Goal: Task Accomplishment & Management: Manage account settings

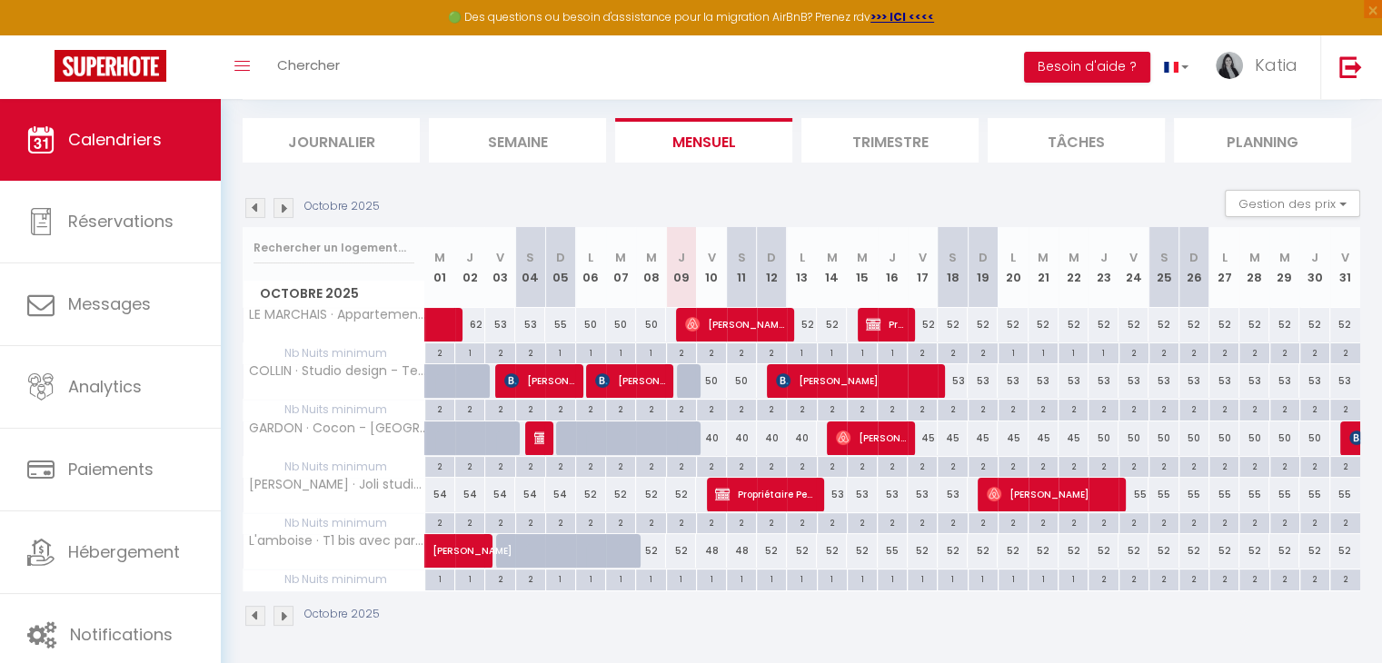
scroll to position [106, 0]
click at [929, 322] on div "52" at bounding box center [923, 325] width 30 height 34
type input "52"
type input "Ven 17 Octobre 2025"
type input "[DATE]"
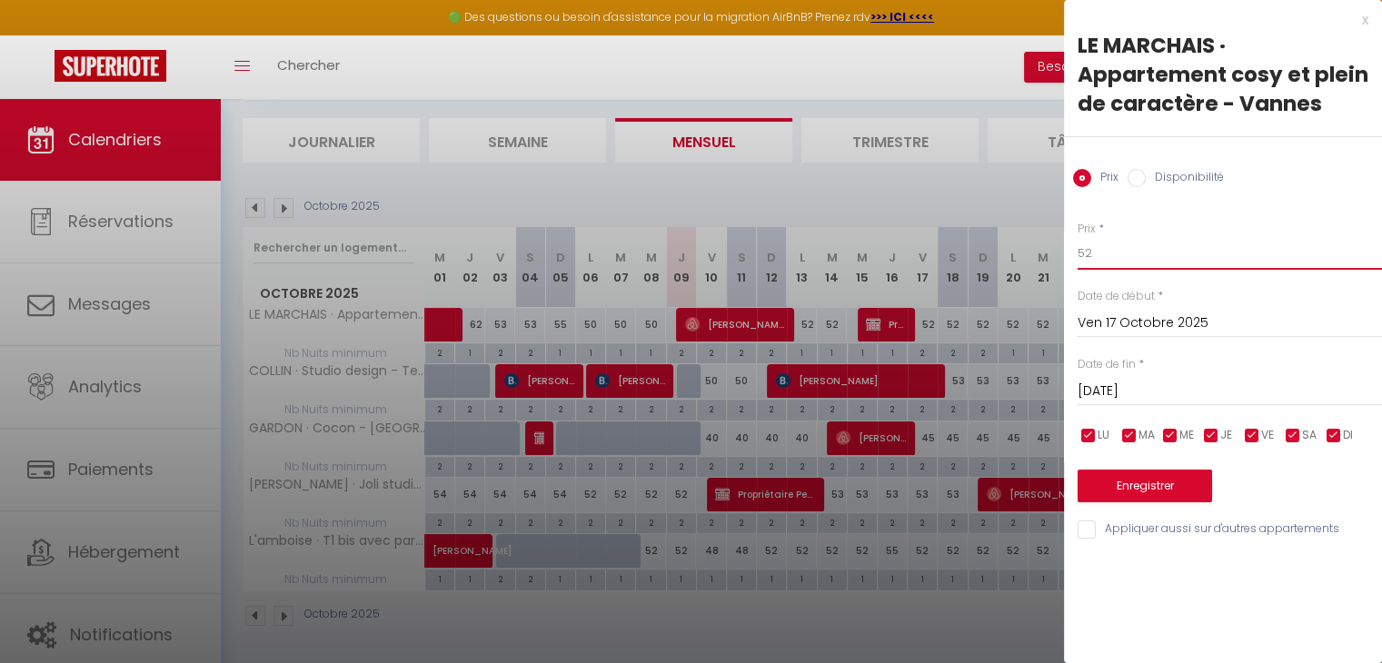
click at [1090, 257] on input "52" at bounding box center [1229, 253] width 304 height 33
type input "50"
click at [1158, 386] on input "[DATE]" at bounding box center [1229, 392] width 304 height 24
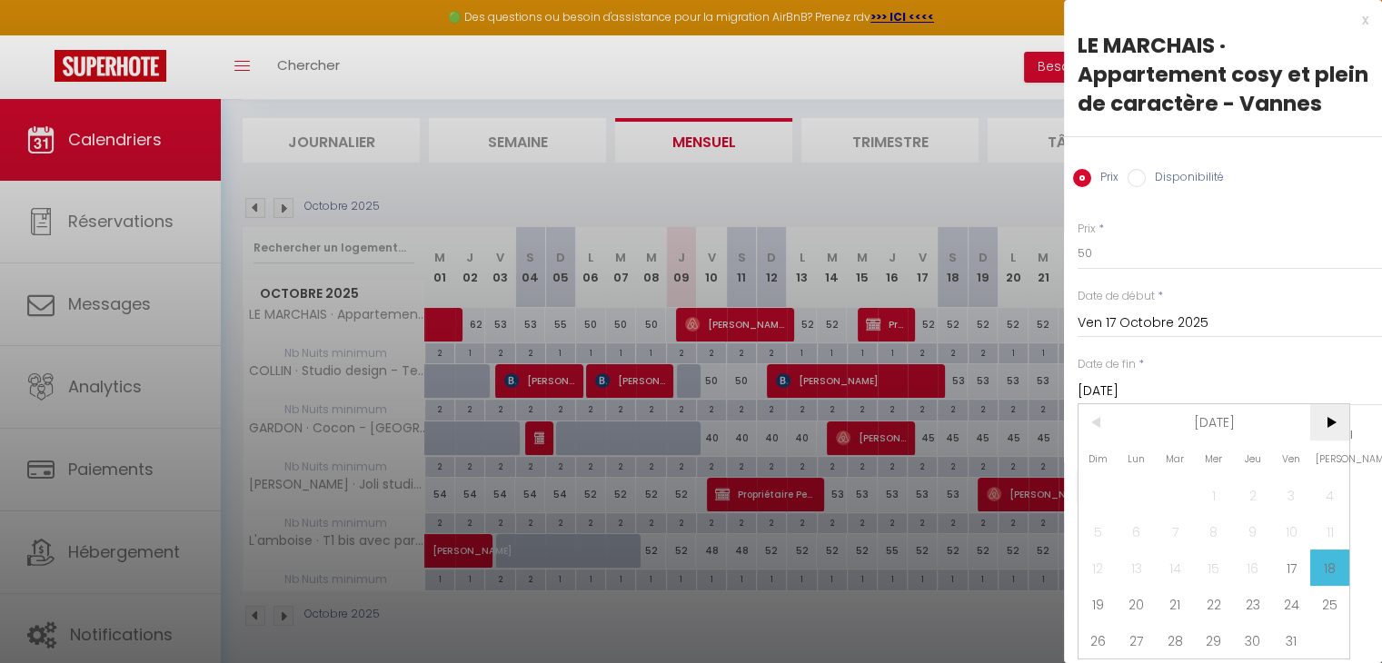
click at [1330, 441] on span ">" at bounding box center [1329, 422] width 39 height 36
click at [1337, 513] on span "1" at bounding box center [1329, 495] width 39 height 36
type input "[DATE]"
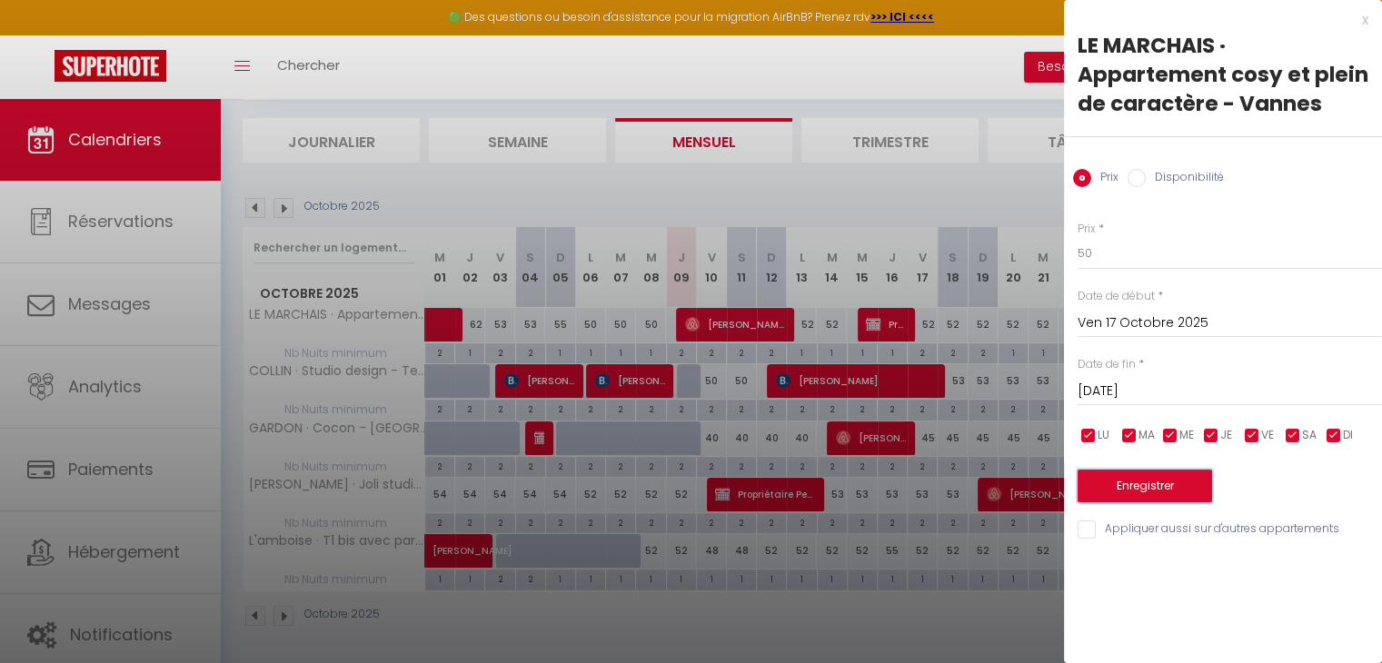
click at [1126, 491] on button "Enregistrer" at bounding box center [1144, 486] width 134 height 33
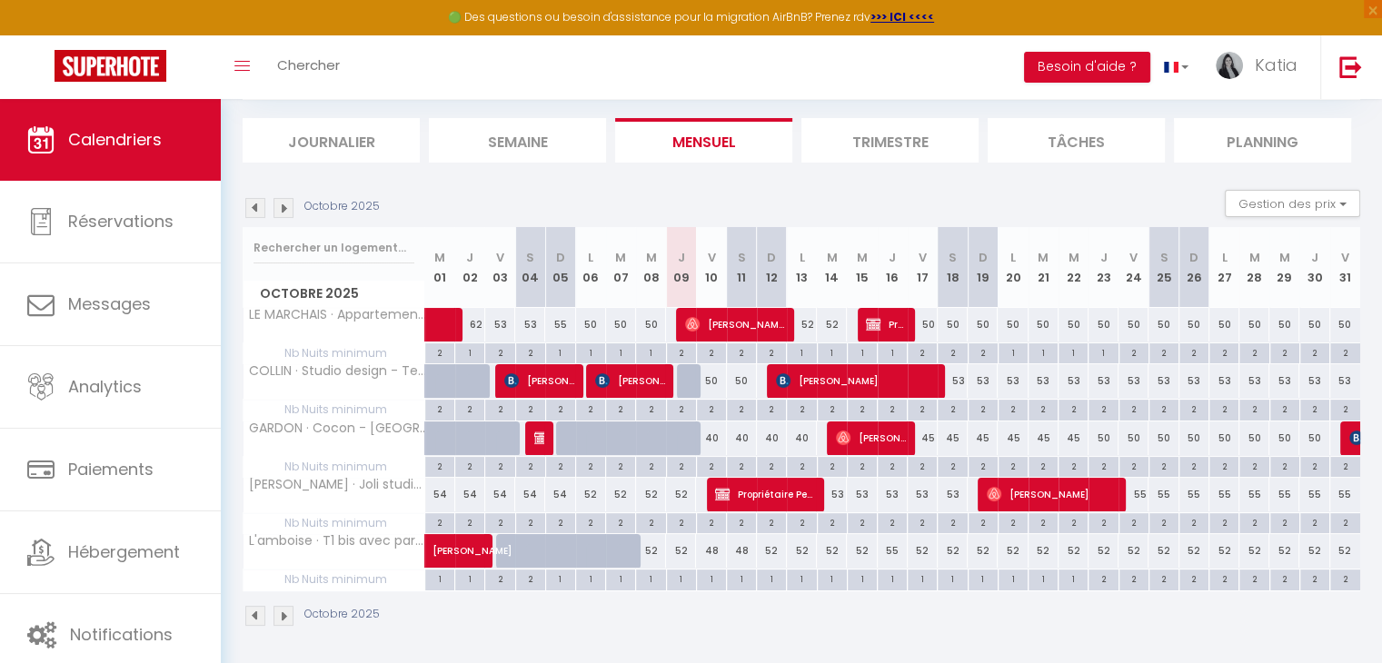
click at [927, 321] on div "50" at bounding box center [923, 325] width 30 height 34
type input "50"
type input "Ven 17 Octobre 2025"
type input "[DATE]"
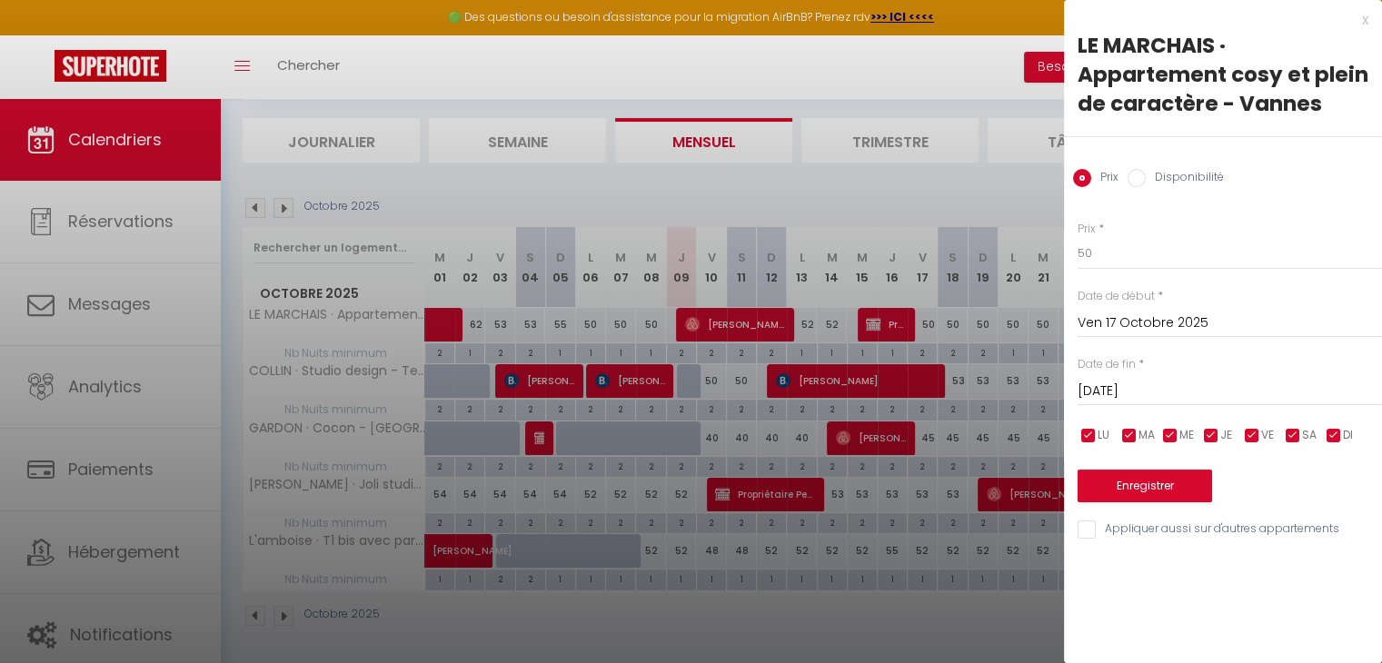
click at [1362, 23] on div "x" at bounding box center [1216, 20] width 304 height 22
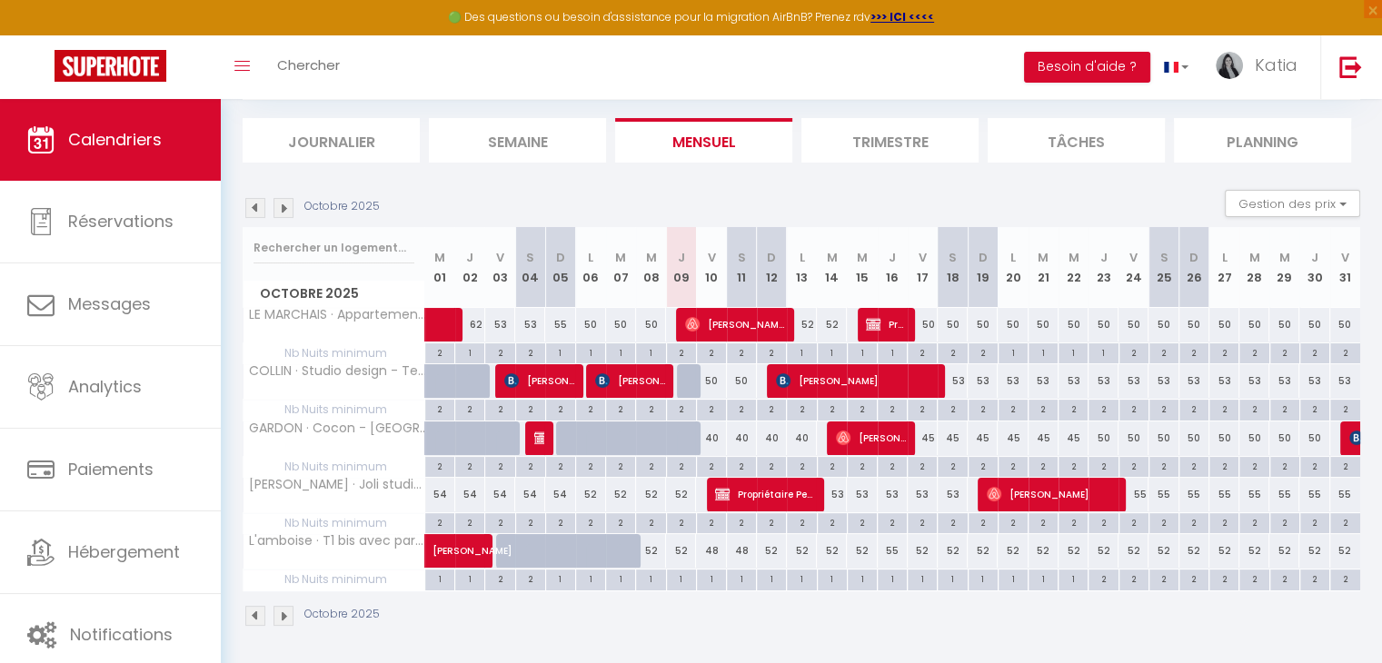
scroll to position [0, 0]
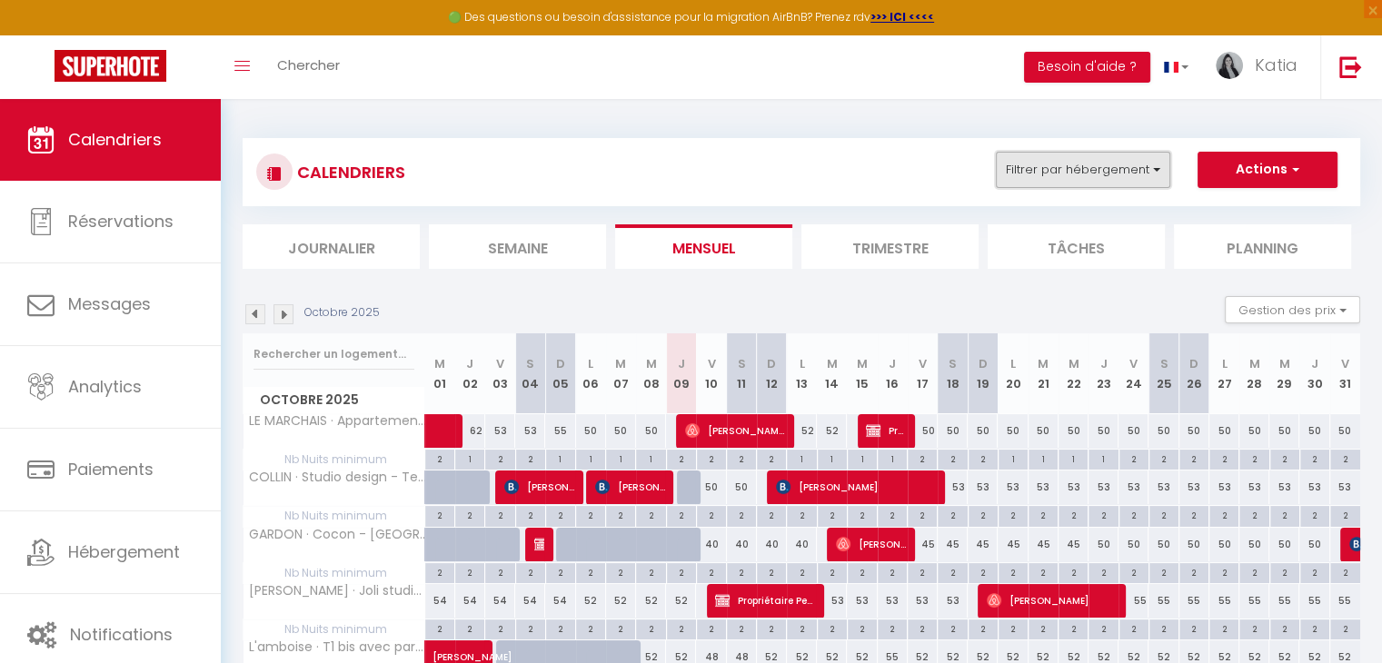
click at [1038, 175] on button "Filtrer par hébergement" at bounding box center [1083, 170] width 174 height 36
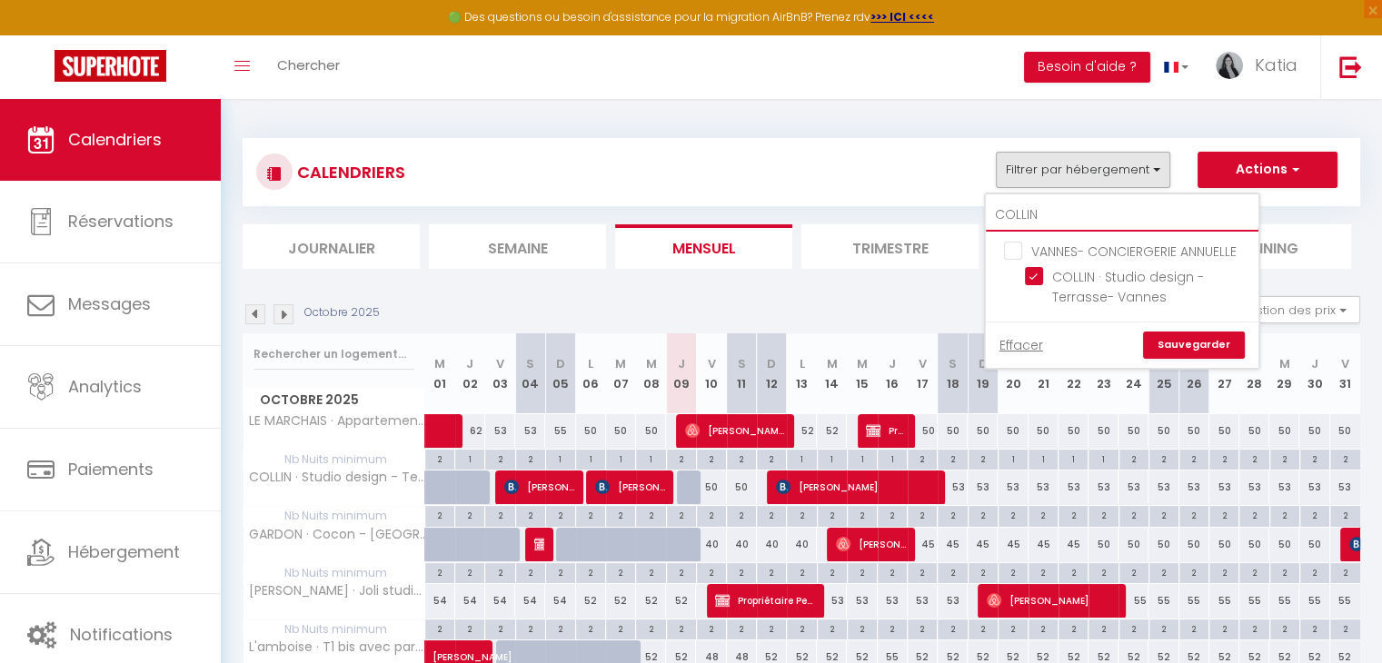
click at [1044, 222] on input "COLLIN" at bounding box center [1122, 215] width 273 height 33
type input "C"
checkbox input "false"
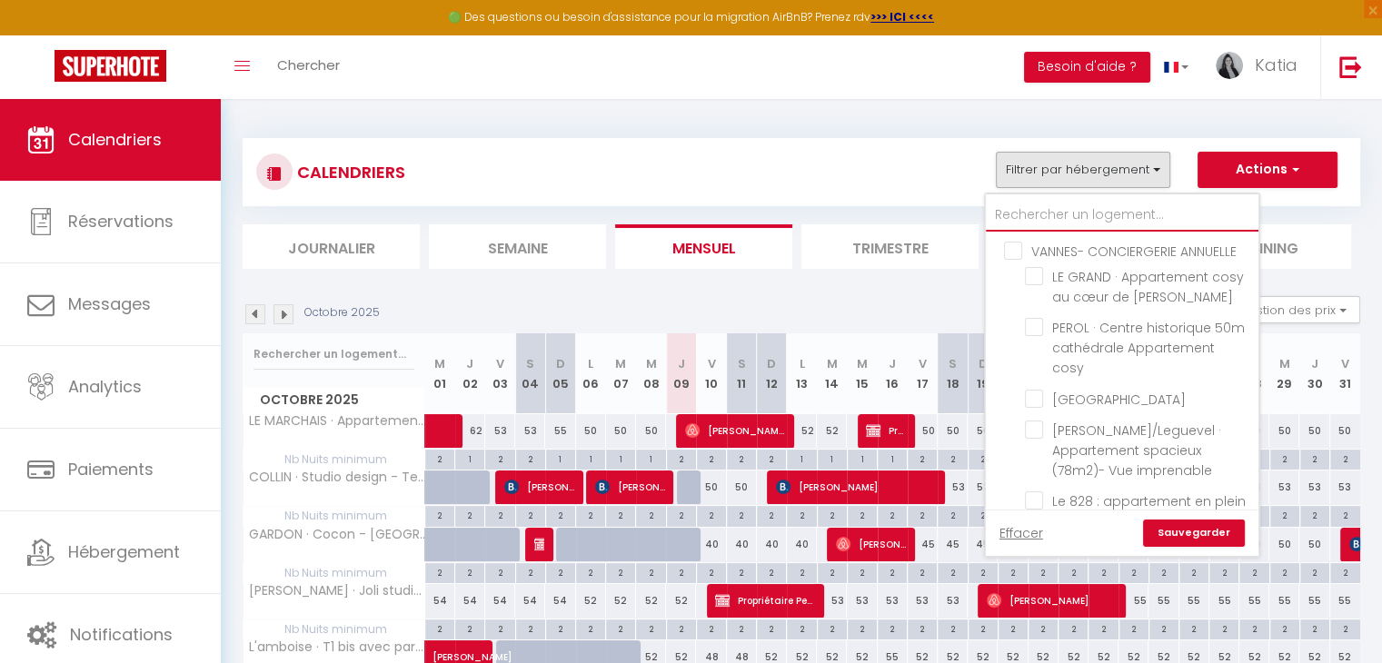
checkbox input "false"
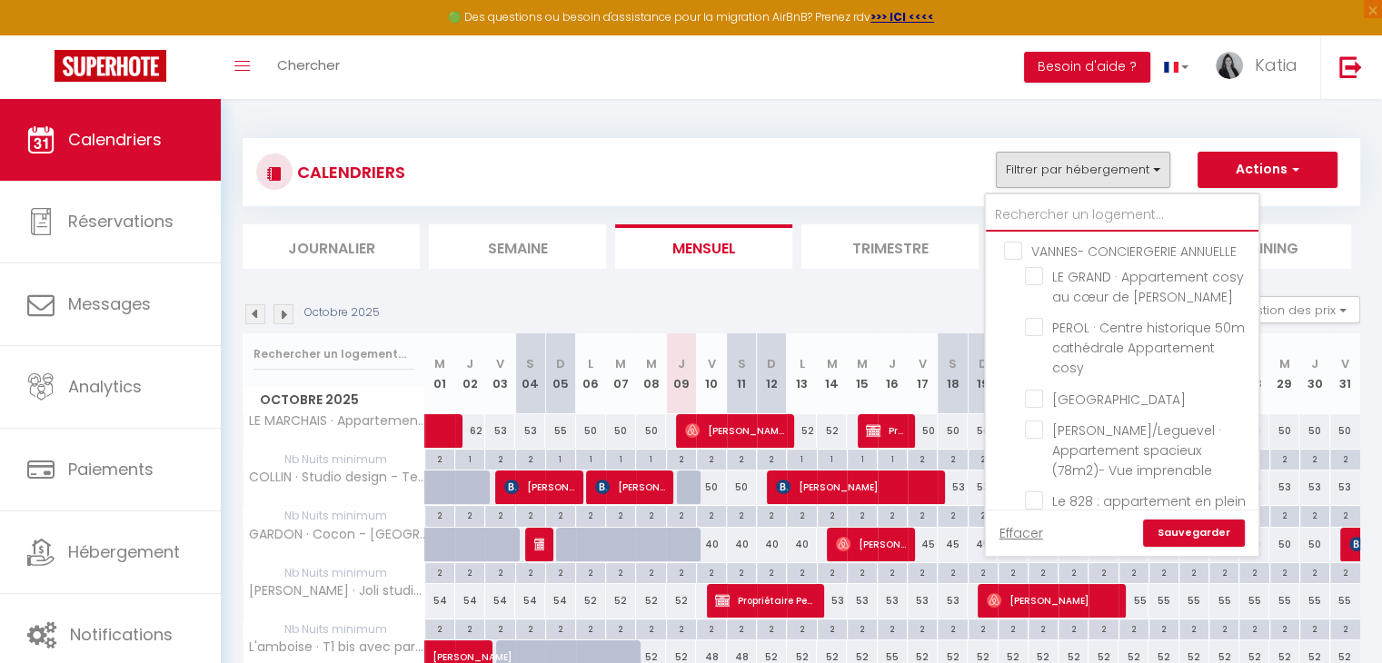
checkbox input "false"
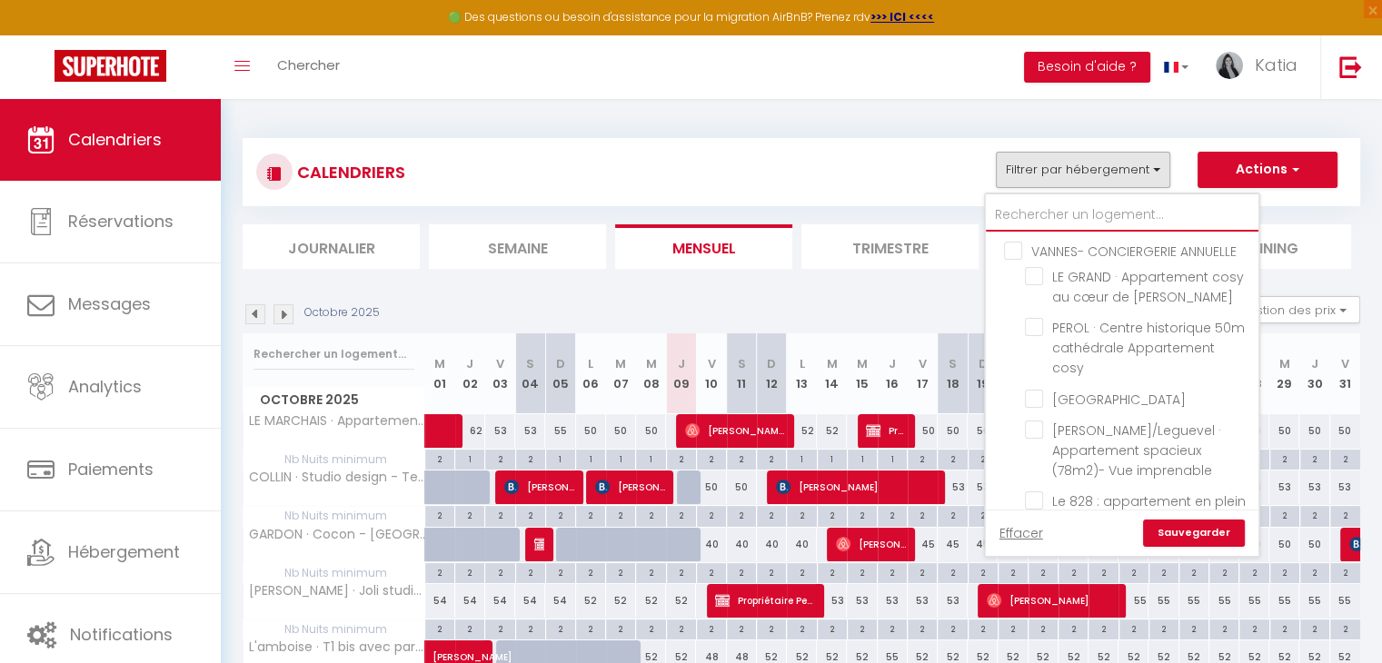
checkbox input "false"
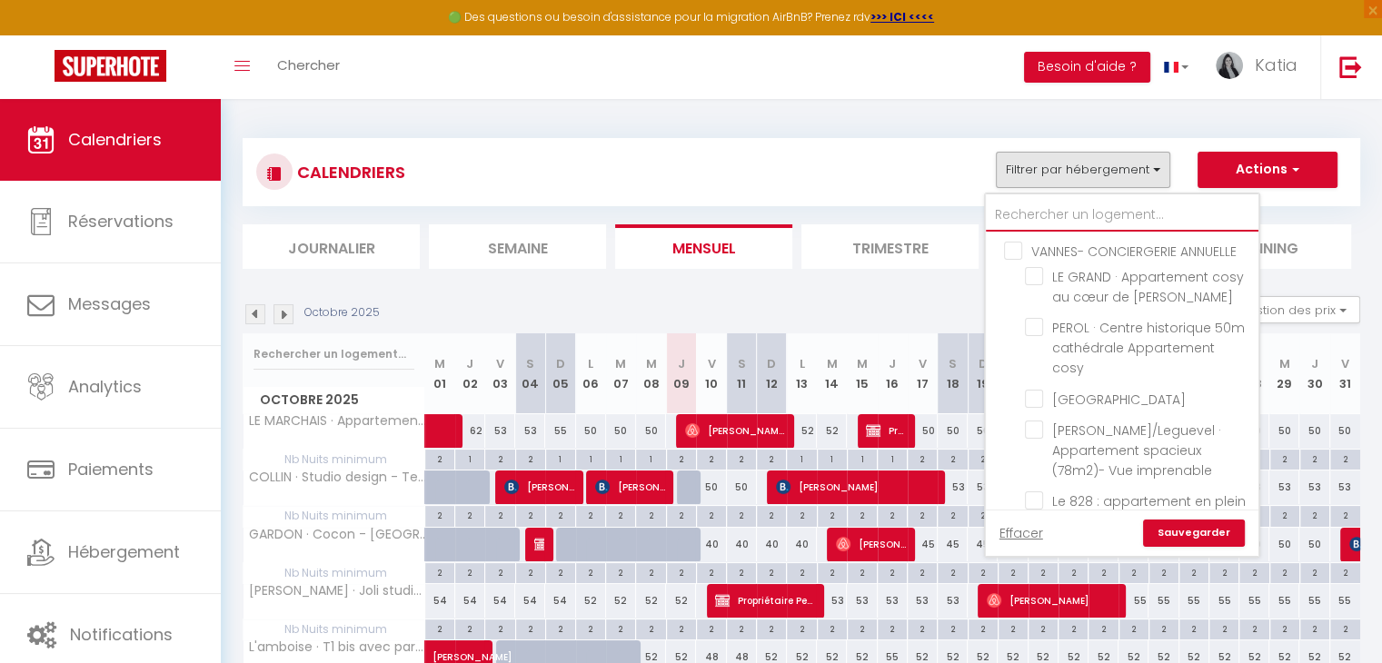
checkbox input "false"
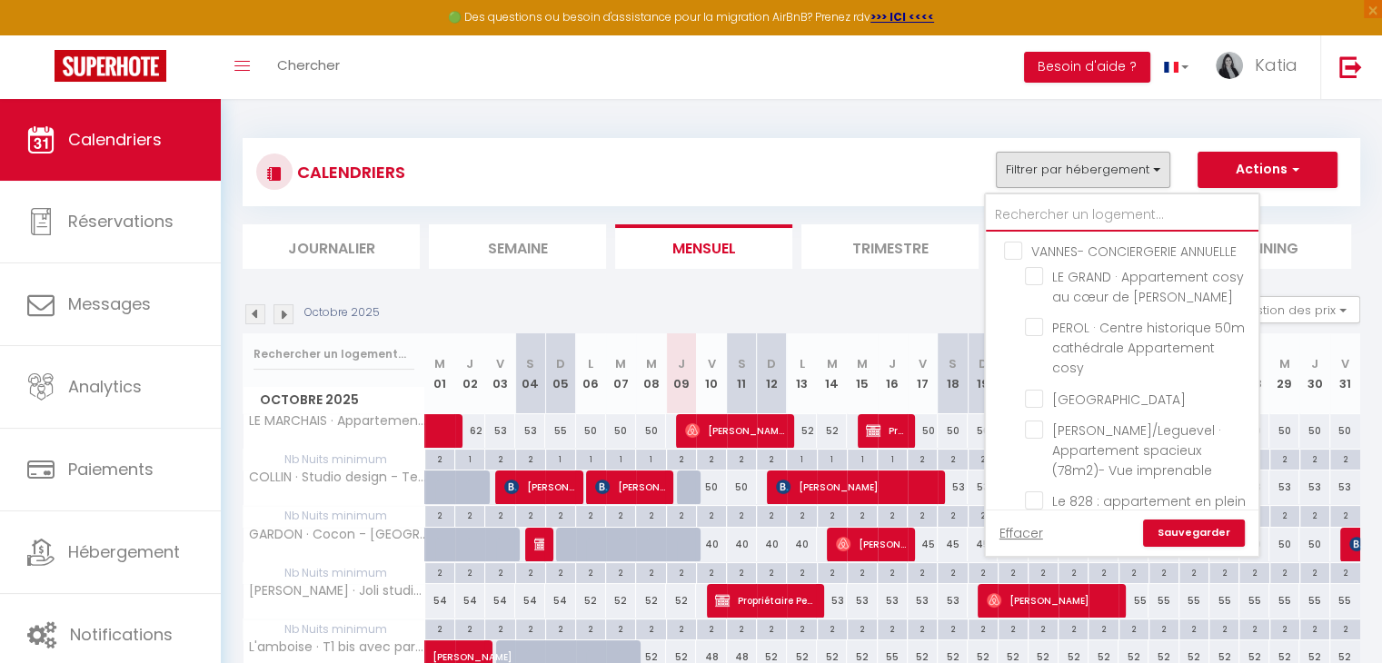
checkbox input "false"
type input "S"
checkbox input "false"
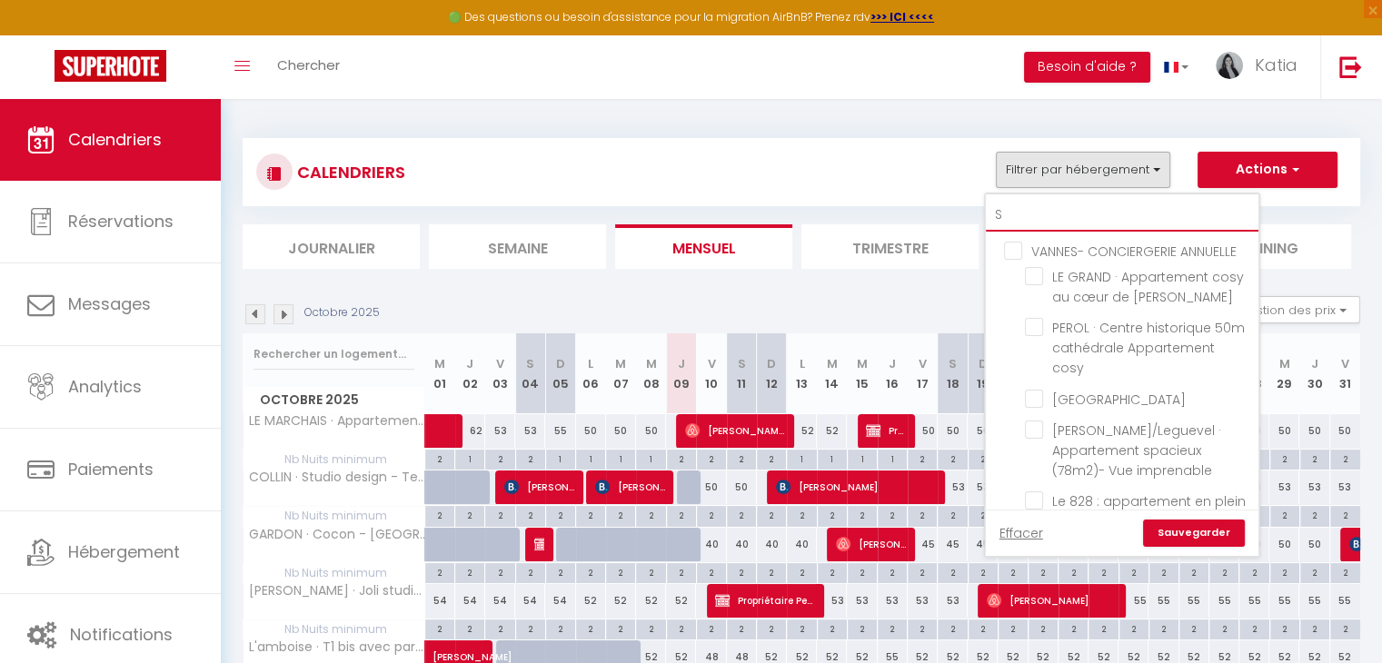
checkbox input "false"
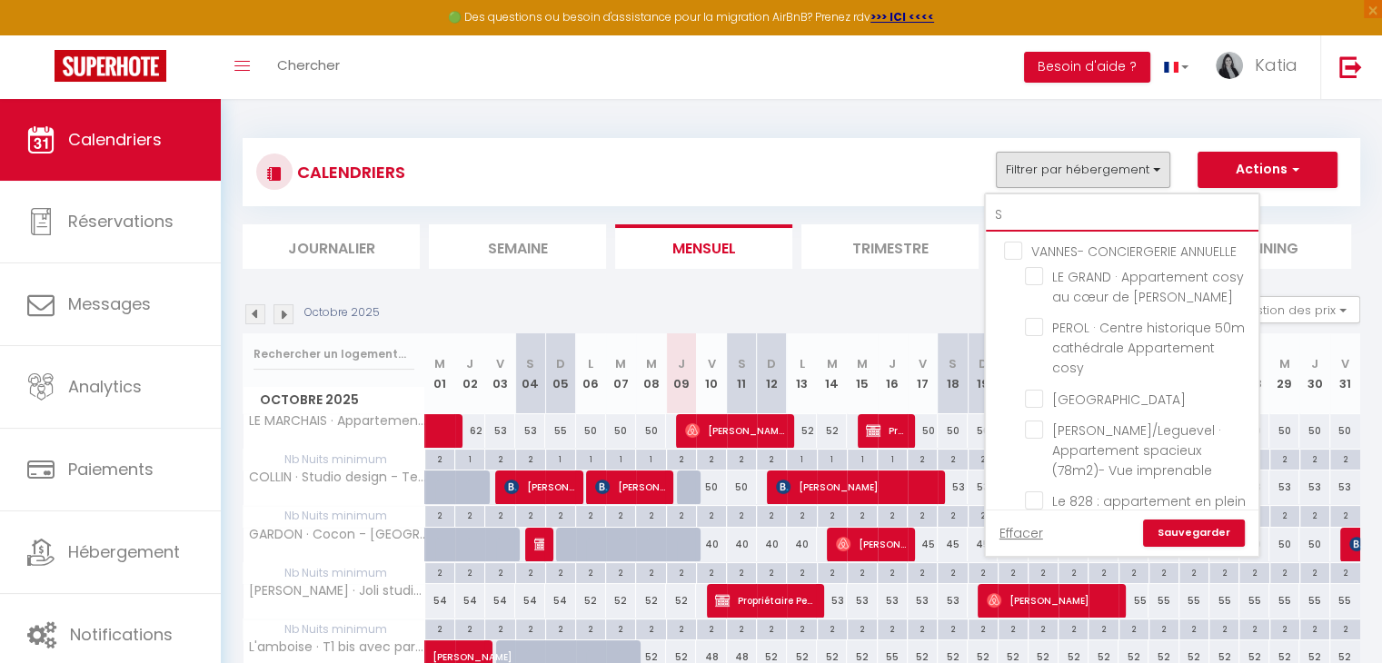
checkbox input "false"
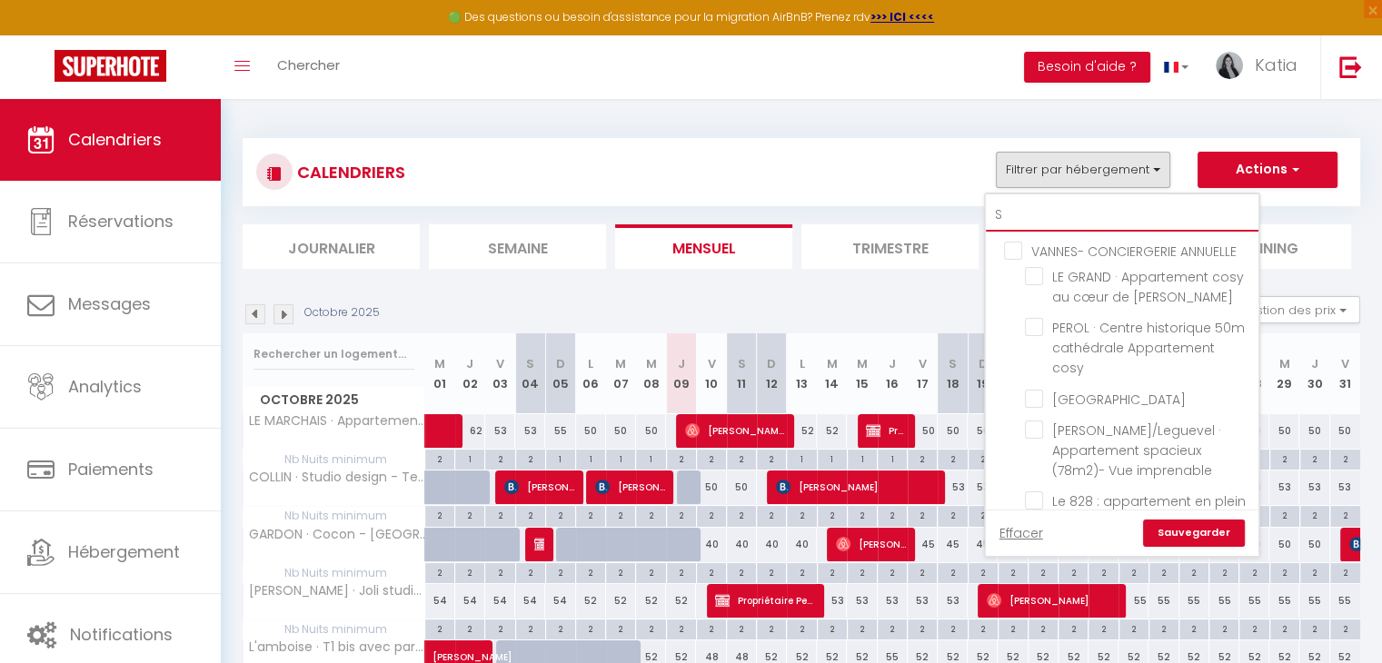
checkbox input "false"
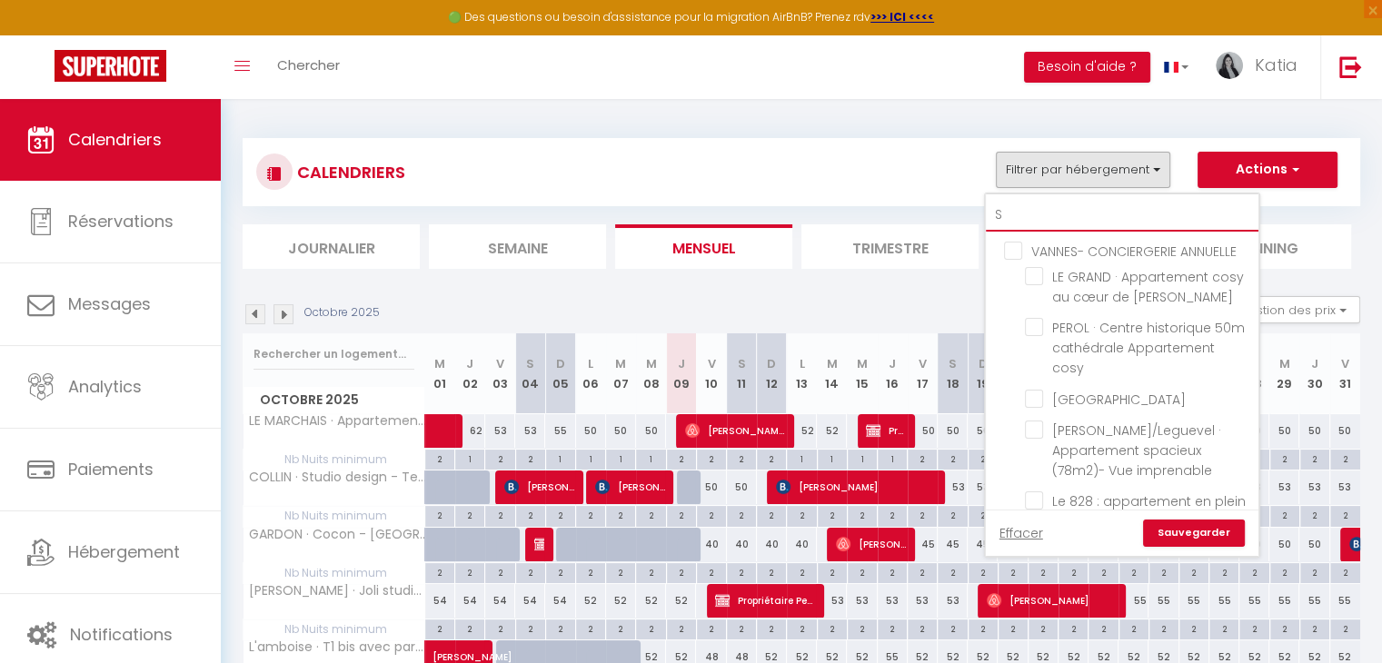
checkbox input "false"
type input "SE"
checkbox input "false"
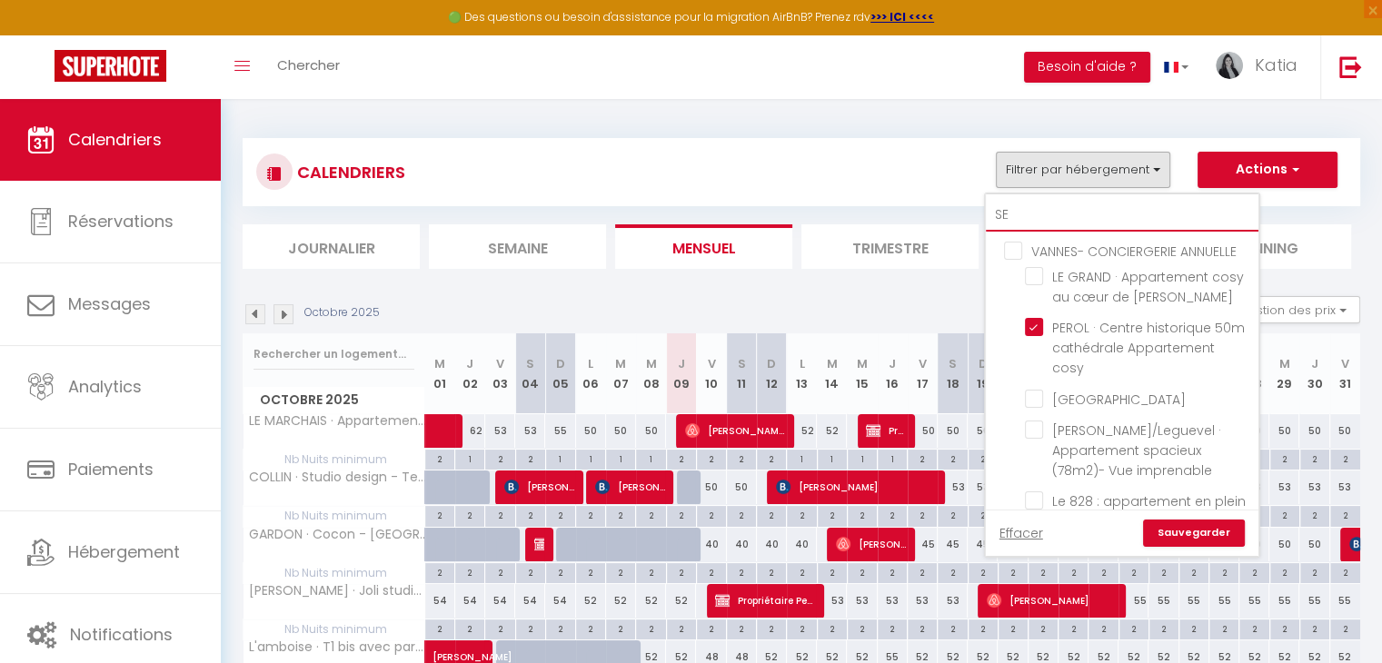
checkbox input "false"
checkbox input "true"
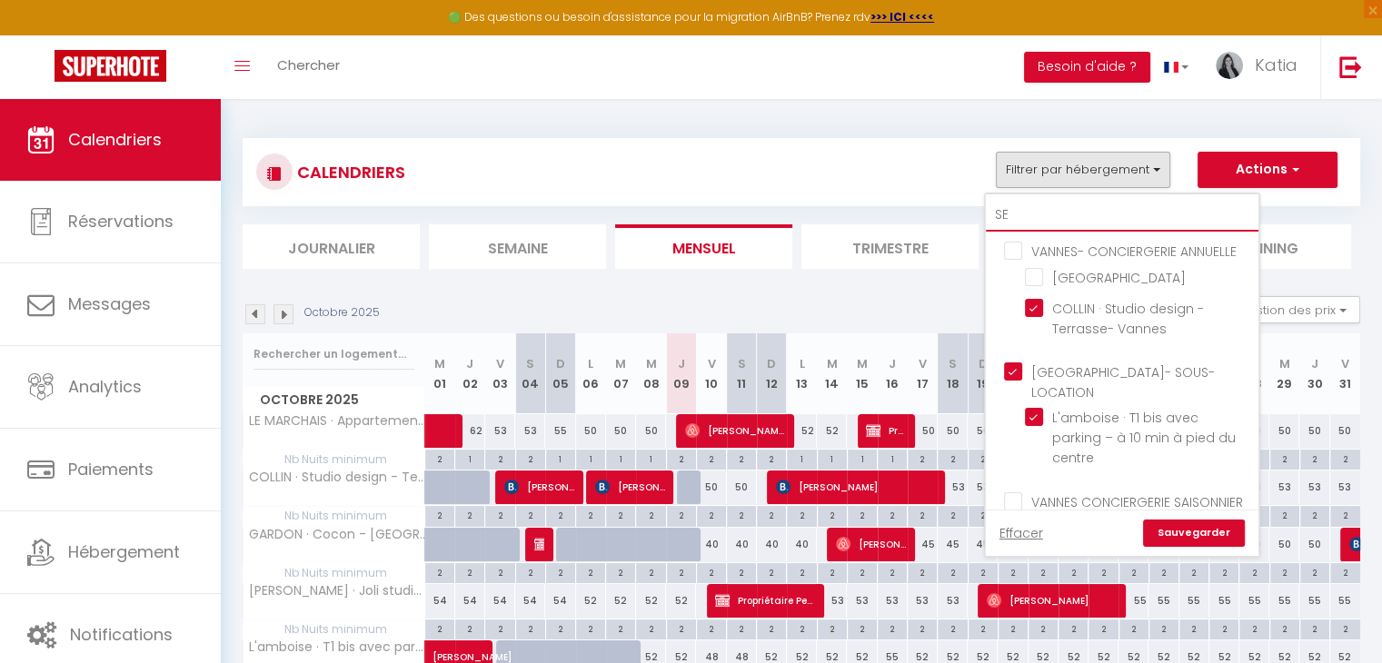
type input "SEV"
checkbox input "false"
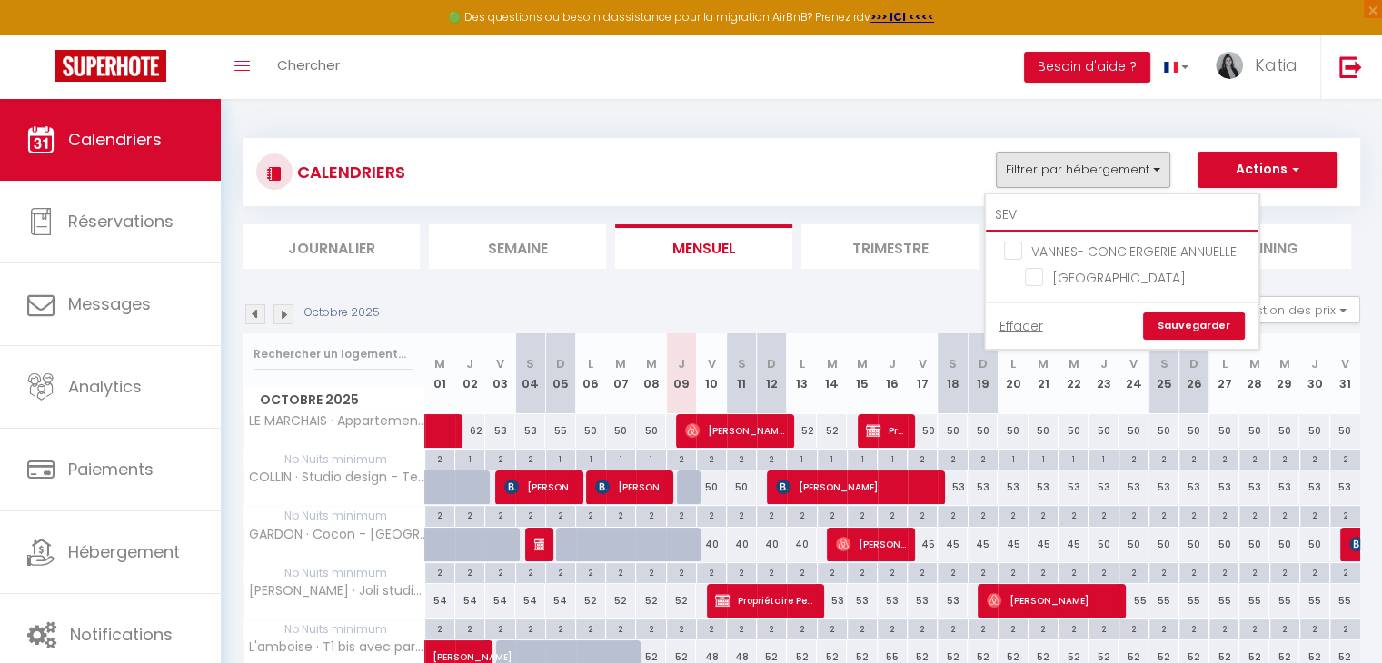
type input "SEVE"
checkbox input "false"
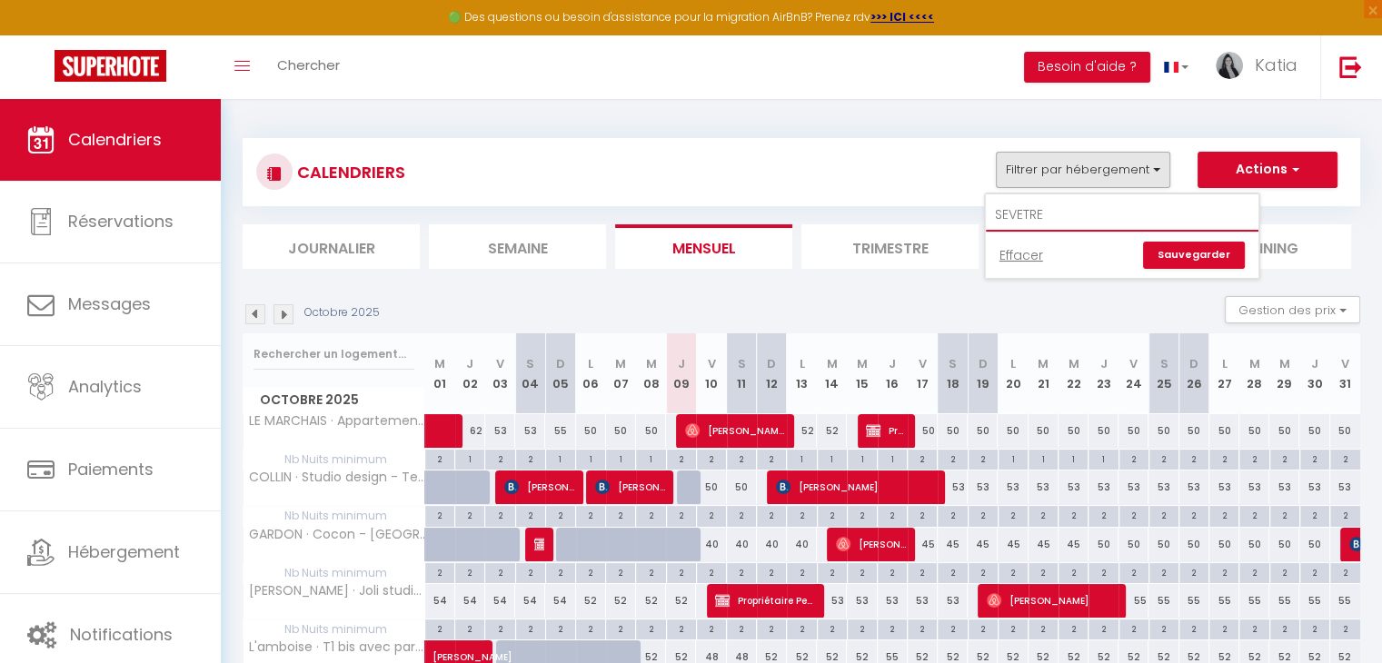
type input "SEVETRE"
click at [1165, 250] on link "Sauvegarder" at bounding box center [1194, 255] width 102 height 27
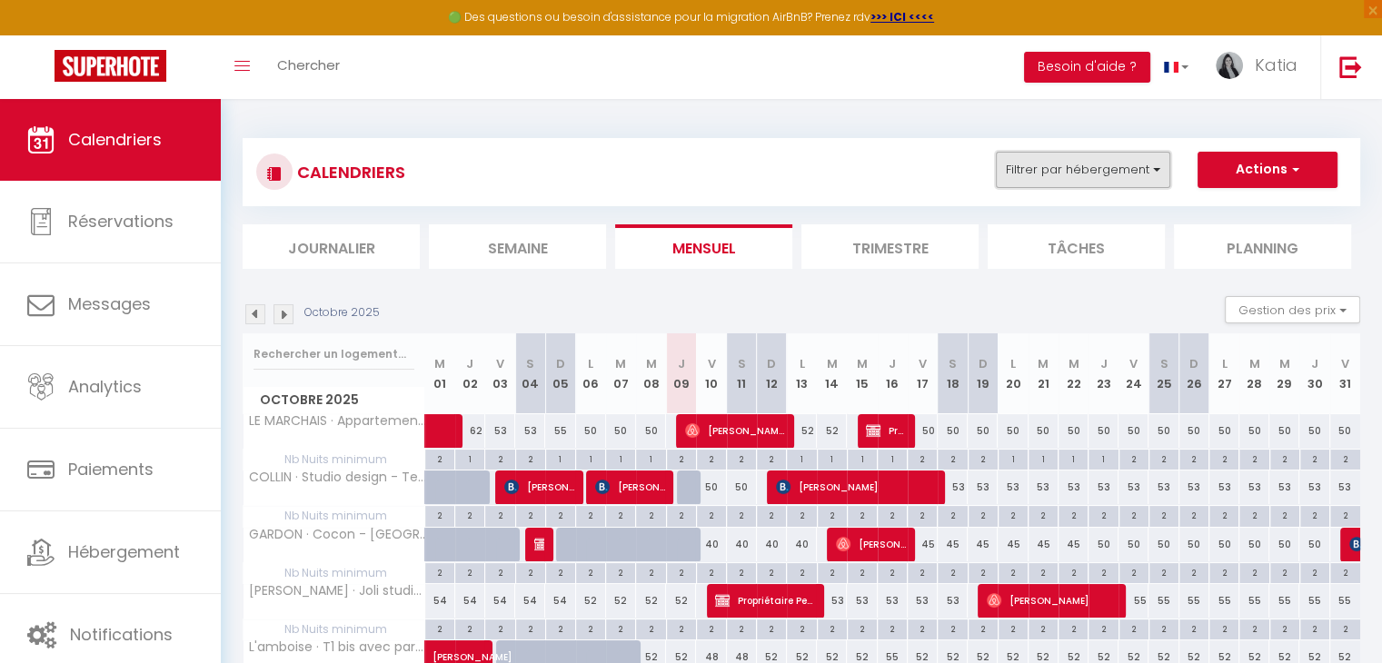
click at [1055, 156] on button "Filtrer par hébergement" at bounding box center [1083, 170] width 174 height 36
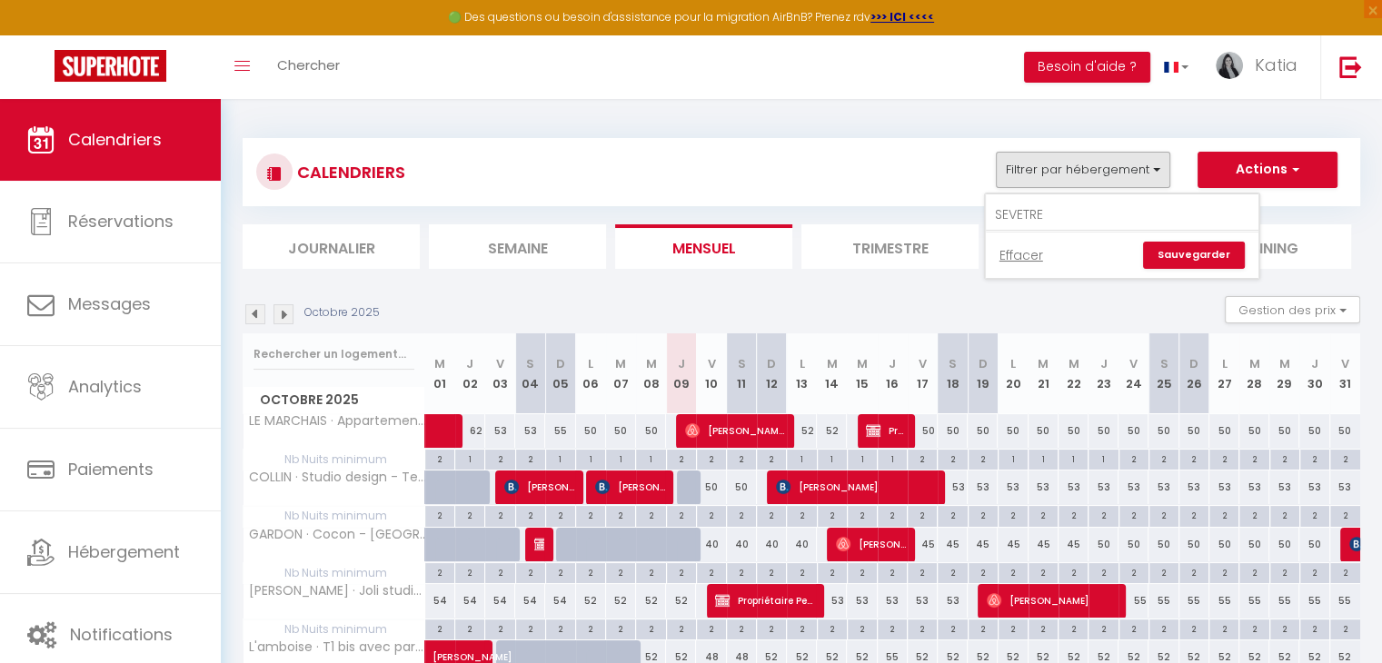
click at [1192, 258] on link "Sauvegarder" at bounding box center [1194, 255] width 102 height 27
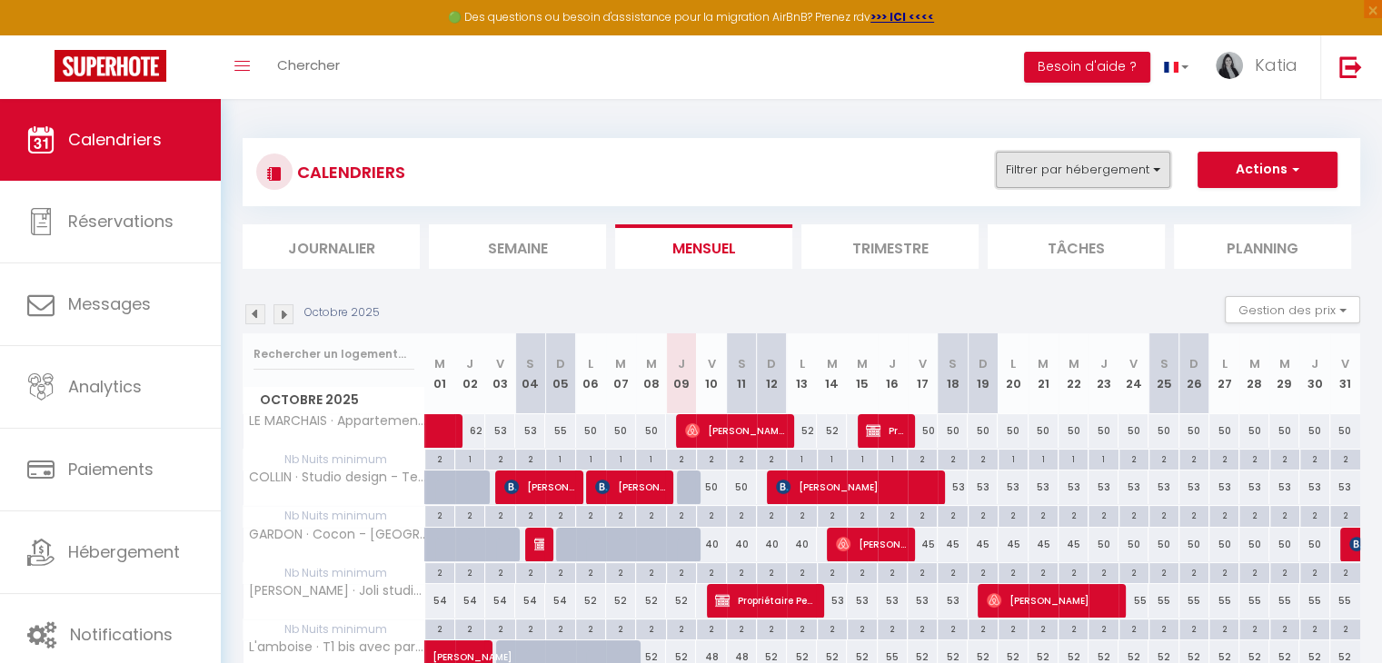
click at [1082, 164] on button "Filtrer par hébergement" at bounding box center [1083, 170] width 174 height 36
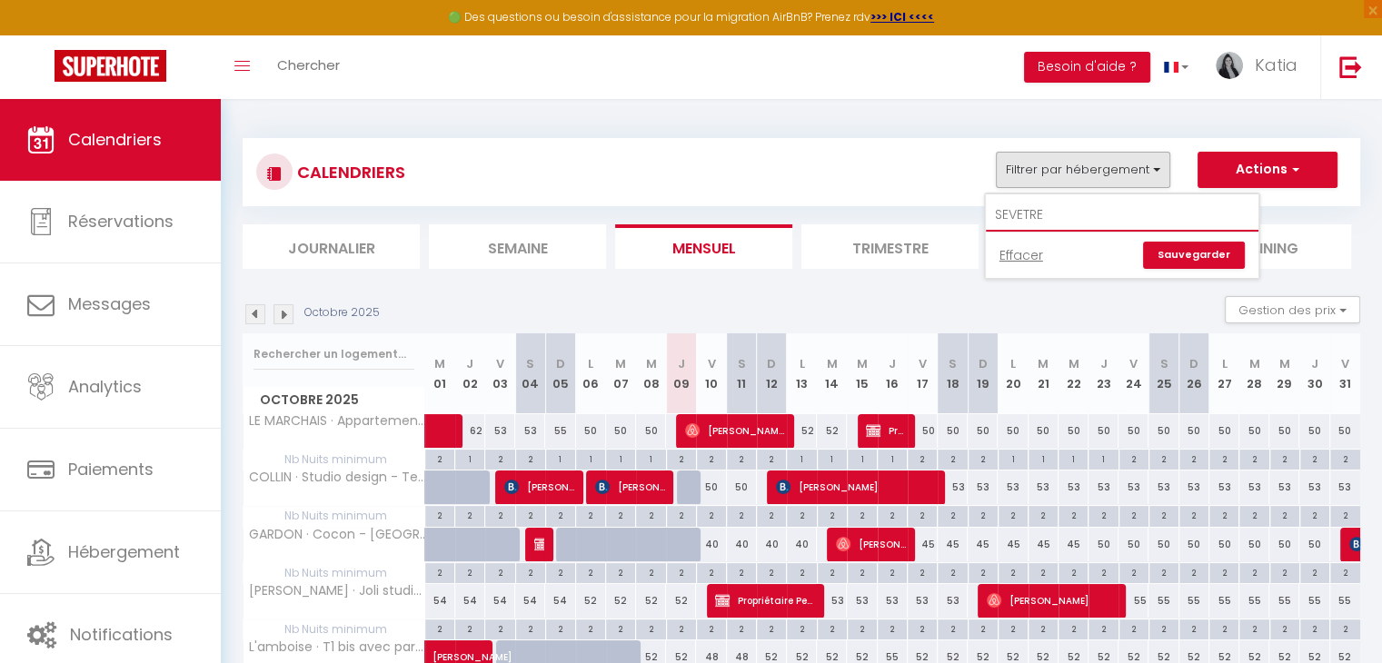
click at [1028, 217] on input "SEVETRE" at bounding box center [1122, 215] width 273 height 33
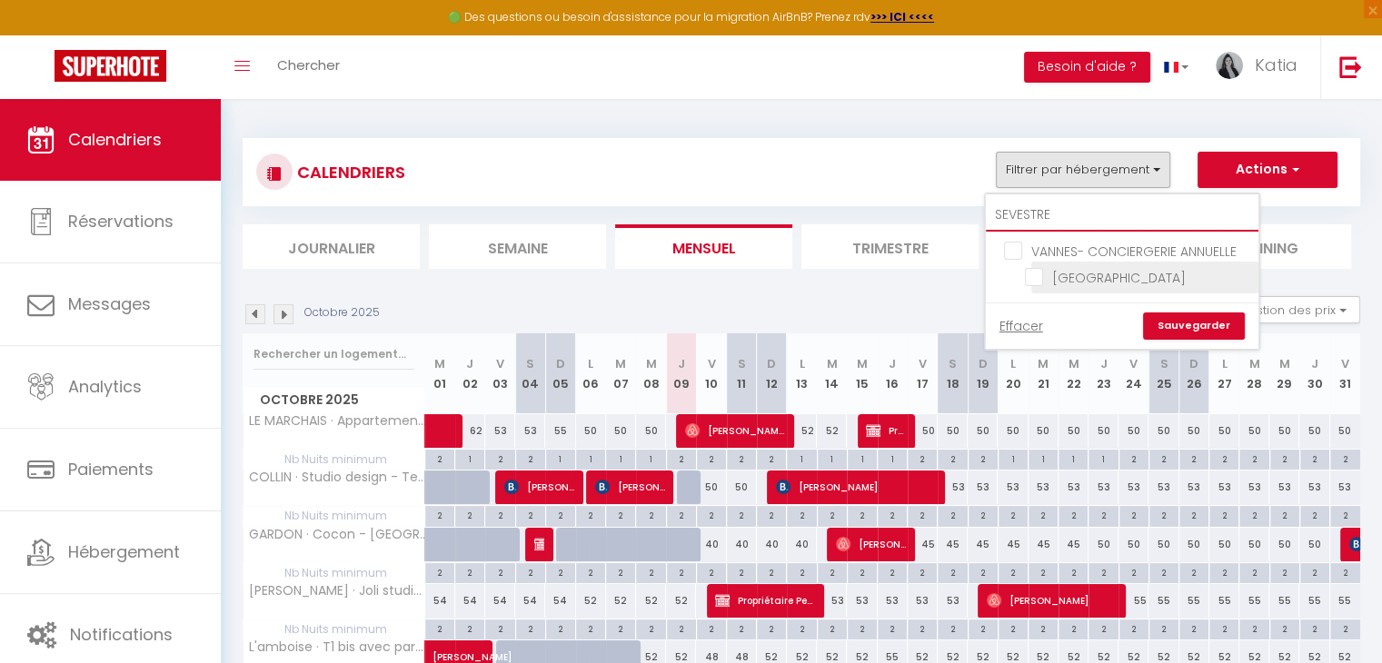
type input "SEVESTRE"
click at [1035, 270] on input "[GEOGRAPHIC_DATA]" at bounding box center [1138, 276] width 227 height 18
checkbox input "true"
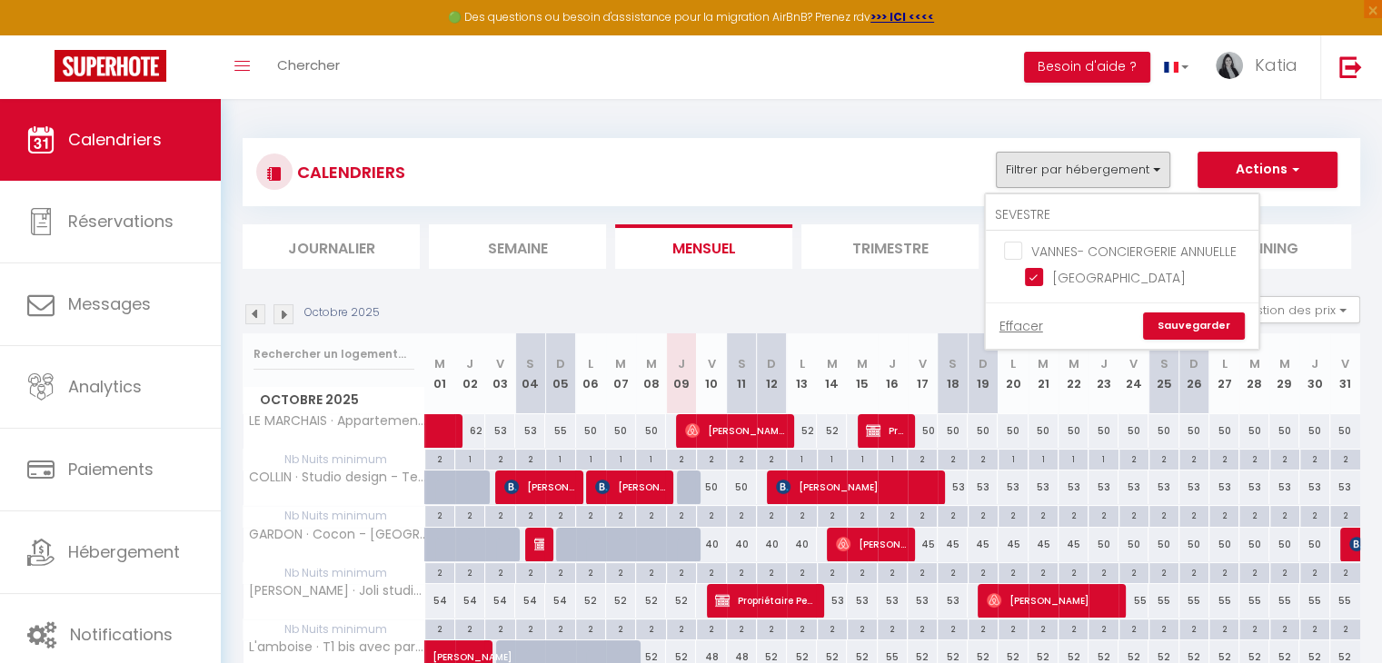
click at [1176, 324] on link "Sauvegarder" at bounding box center [1194, 326] width 102 height 27
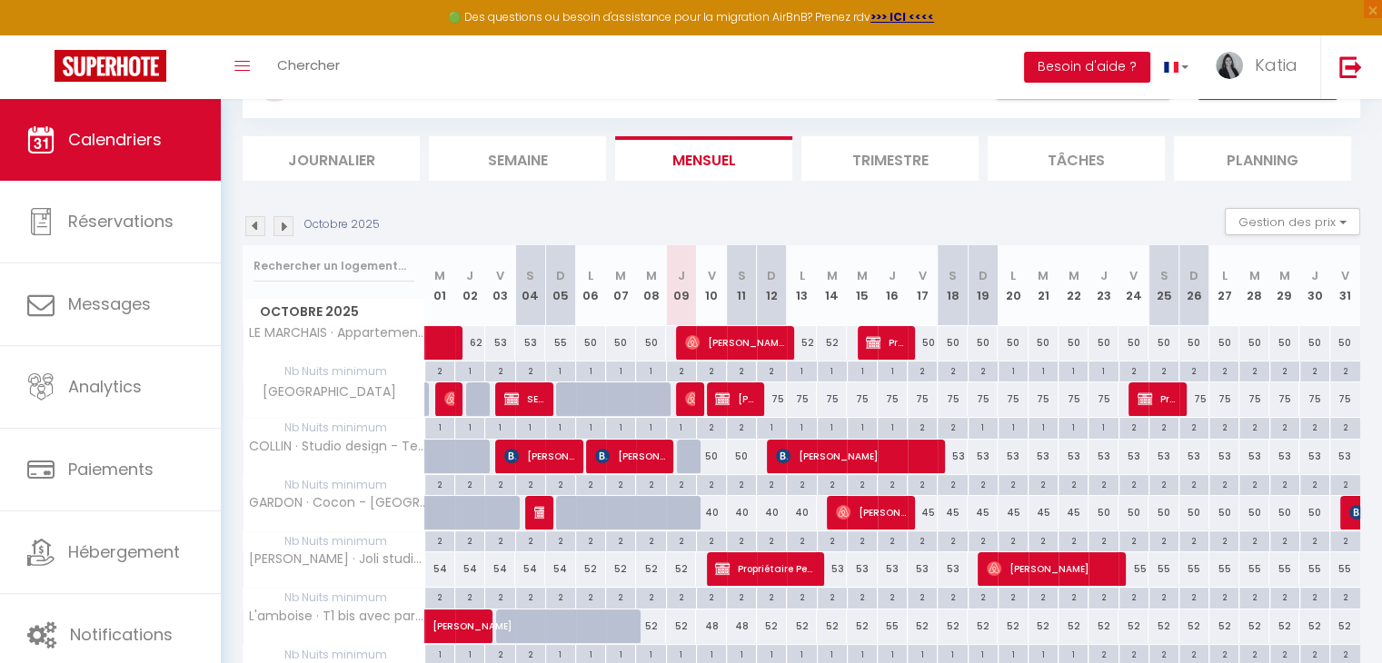
scroll to position [91, 0]
